Goal: Transaction & Acquisition: Purchase product/service

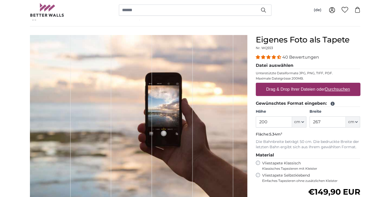
scroll to position [26, 0]
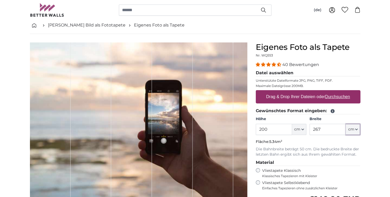
click at [356, 128] on icon "button" at bounding box center [356, 129] width 3 height 3
click at [354, 129] on button "cm" at bounding box center [352, 129] width 14 height 11
click at [355, 129] on icon "button" at bounding box center [356, 129] width 2 height 1
click at [353, 142] on link "Centimeter (cm)" at bounding box center [353, 143] width 47 height 10
click at [341, 128] on input "267" at bounding box center [327, 129] width 36 height 11
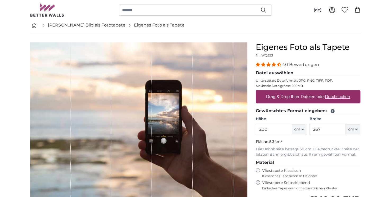
click at [342, 141] on p "Fläche: 5.34m²" at bounding box center [308, 141] width 104 height 5
click at [286, 95] on label "Drag & Drop Ihrer Dateien oder Durchsuchen" at bounding box center [308, 96] width 88 height 11
click at [286, 92] on input "Drag & Drop Ihrer Dateien oder Durchsuchen" at bounding box center [308, 91] width 104 height 2
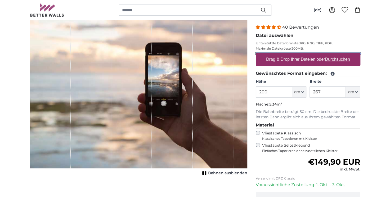
scroll to position [0, 0]
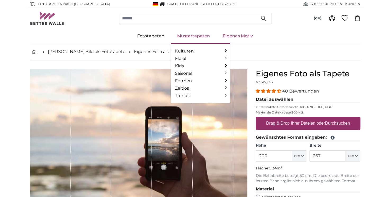
click at [186, 36] on link "Mustertapeten" at bounding box center [193, 36] width 45 height 14
